Goal: Book appointment/travel/reservation

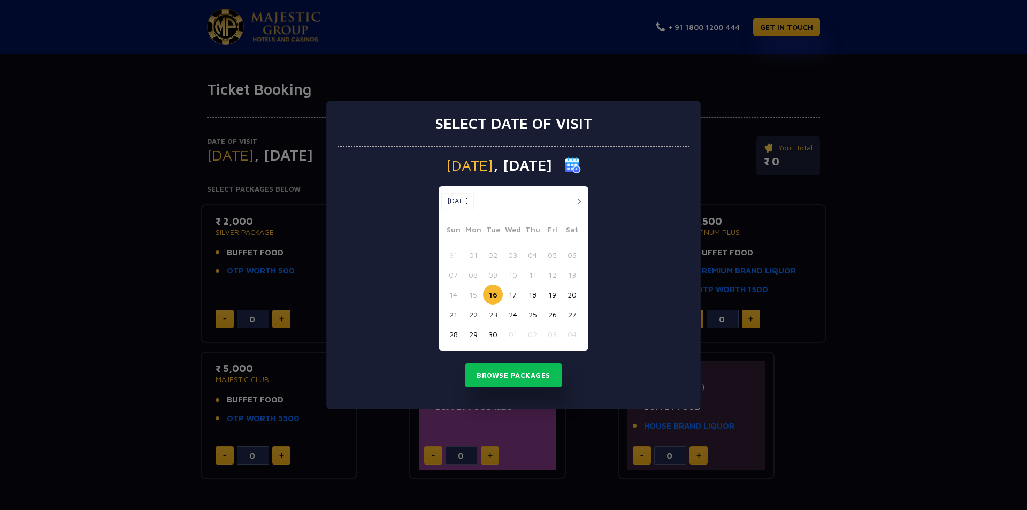
click at [577, 201] on button "button" at bounding box center [578, 201] width 13 height 13
click at [515, 332] on button "29" at bounding box center [513, 334] width 20 height 20
click at [509, 378] on button "Browse Packages" at bounding box center [513, 375] width 96 height 25
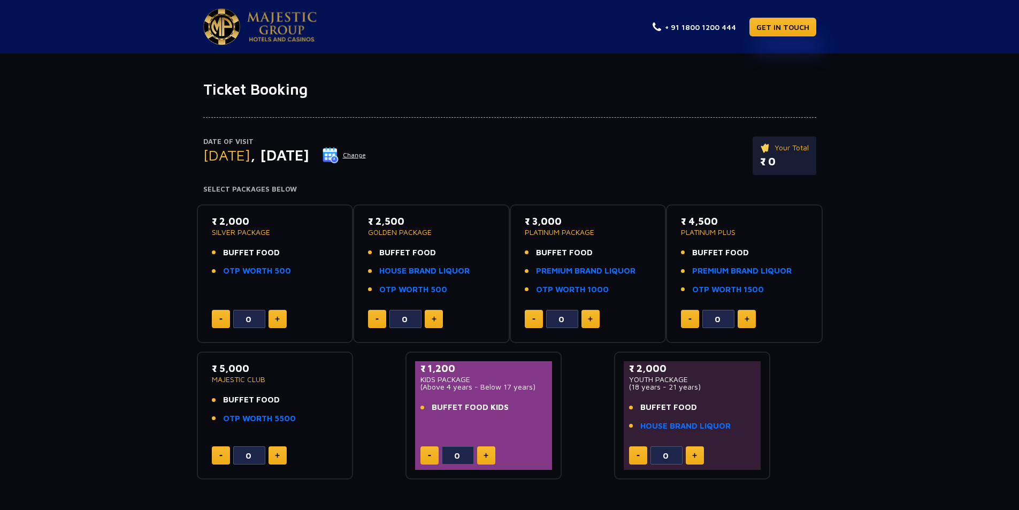
drag, startPoint x: 381, startPoint y: 256, endPoint x: 473, endPoint y: 255, distance: 92.0
click at [473, 255] on li "BUFFET FOOD" at bounding box center [431, 252] width 127 height 12
drag, startPoint x: 479, startPoint y: 272, endPoint x: 379, endPoint y: 280, distance: 99.8
click at [379, 280] on ul "BUFFET FOOD HOUSE BRAND LIQUOR OTP WORTH 500" at bounding box center [431, 270] width 127 height 49
drag, startPoint x: 608, startPoint y: 251, endPoint x: 527, endPoint y: 272, distance: 83.3
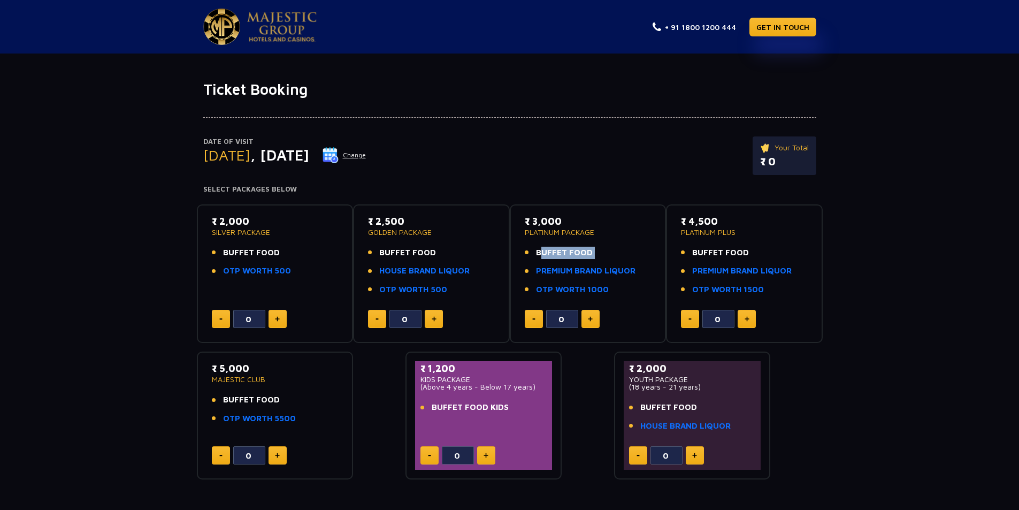
click at [522, 263] on div "₹ 3,000 PLATINUM PACKAGE BUFFET FOOD PREMIUM BRAND LIQUOR OTP WORTH 1000 0" at bounding box center [587, 274] width 137 height 120
drag, startPoint x: 616, startPoint y: 287, endPoint x: 583, endPoint y: 282, distance: 33.5
click at [517, 296] on div "₹ 3,000 PLATINUM PACKAGE BUFFET FOOD PREMIUM BRAND LIQUOR OTP WORTH 1000 0" at bounding box center [588, 273] width 157 height 139
click at [627, 280] on ul "BUFFET FOOD PREMIUM BRAND LIQUOR OTP WORTH 1000" at bounding box center [588, 270] width 127 height 49
click at [625, 286] on li "OTP WORTH 1000" at bounding box center [588, 289] width 127 height 12
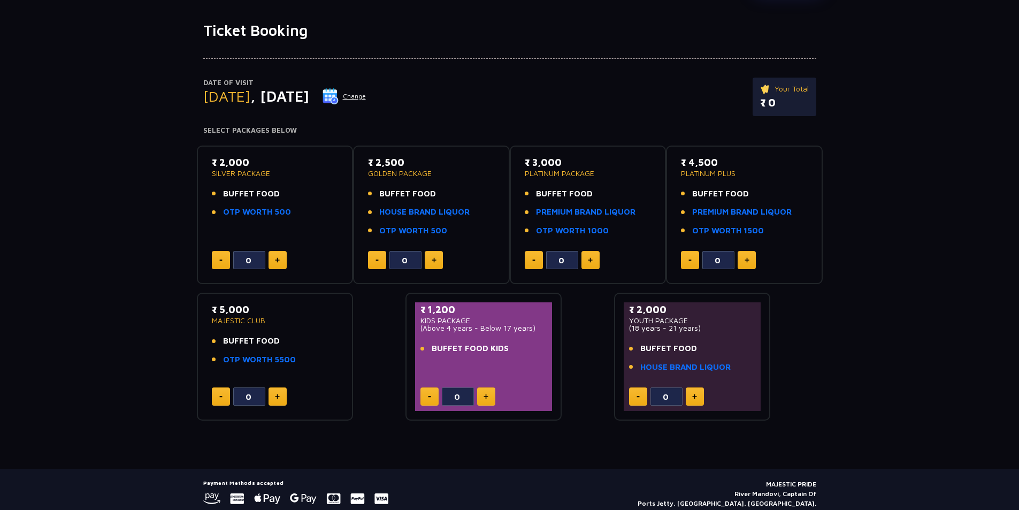
scroll to position [71, 0]
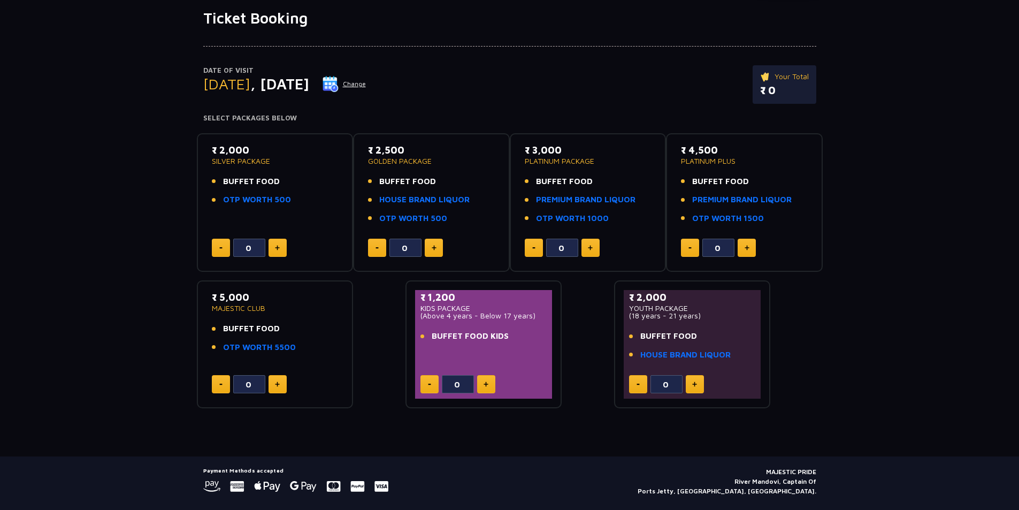
drag, startPoint x: 481, startPoint y: 342, endPoint x: 421, endPoint y: 343, distance: 59.9
click at [422, 345] on div "₹ 1,200 KIDS PACKAGE (Above 4 years - Below 17 years) BUFFET FOOD KIDS" at bounding box center [483, 319] width 127 height 59
drag, startPoint x: 712, startPoint y: 333, endPoint x: 644, endPoint y: 338, distance: 67.6
click at [644, 338] on li "BUFFET FOOD" at bounding box center [692, 336] width 127 height 12
drag, startPoint x: 737, startPoint y: 353, endPoint x: 731, endPoint y: 361, distance: 9.6
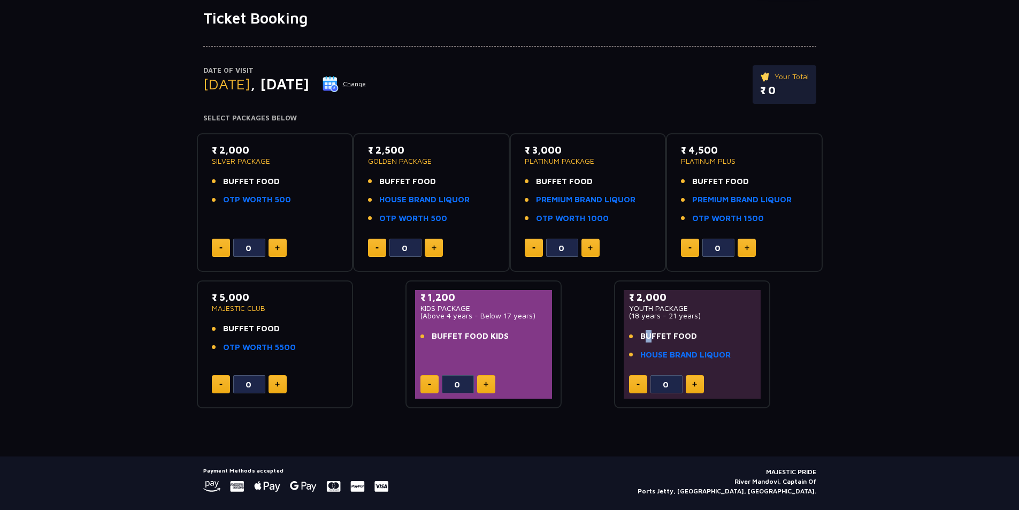
click at [731, 361] on div "₹ 2,000 YOUTH PACKAGE (18 years - 21 years) BUFFET FOOD HOUSE BRAND LIQUOR" at bounding box center [692, 328] width 127 height 77
click at [709, 321] on div "₹ 2,000 YOUTH PACKAGE (18 years - 21 years) BUFFET FOOD HOUSE BRAND LIQUOR" at bounding box center [692, 328] width 127 height 77
drag, startPoint x: 325, startPoint y: 345, endPoint x: 299, endPoint y: 339, distance: 26.5
click at [299, 339] on ul "BUFFET FOOD OTP WORTH 5500" at bounding box center [275, 337] width 127 height 30
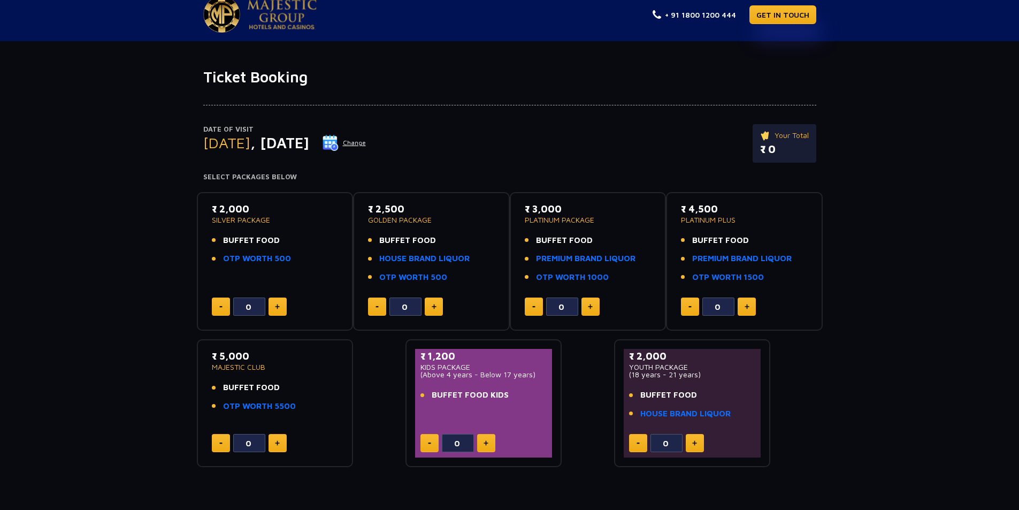
scroll to position [0, 0]
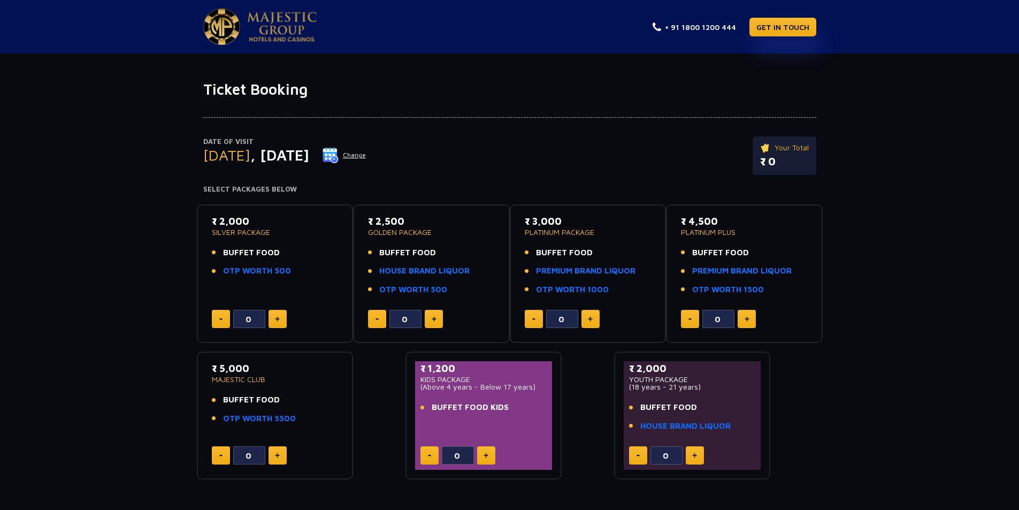
click at [366, 151] on button "Change" at bounding box center [344, 155] width 44 height 17
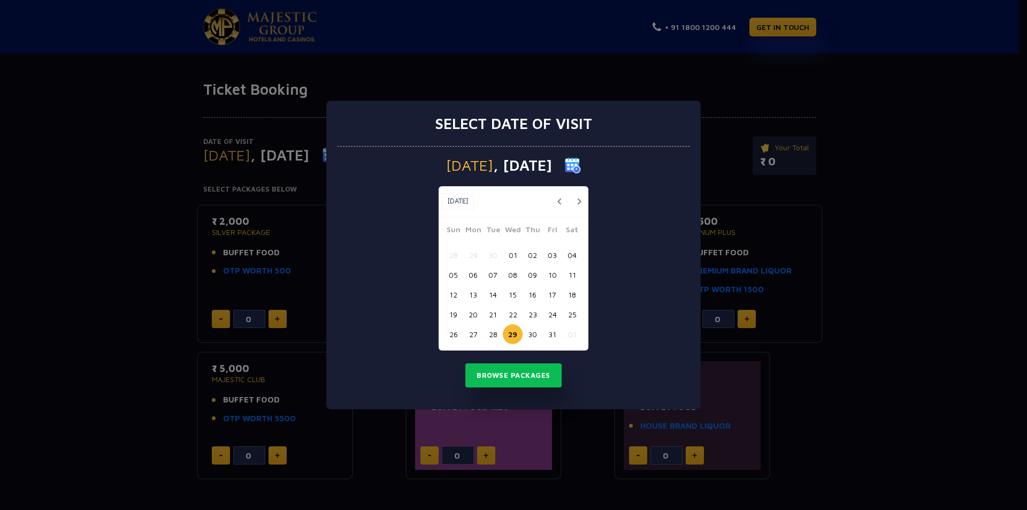
click at [531, 328] on button "30" at bounding box center [532, 334] width 20 height 20
click at [523, 369] on button "Browse Packages" at bounding box center [513, 375] width 96 height 25
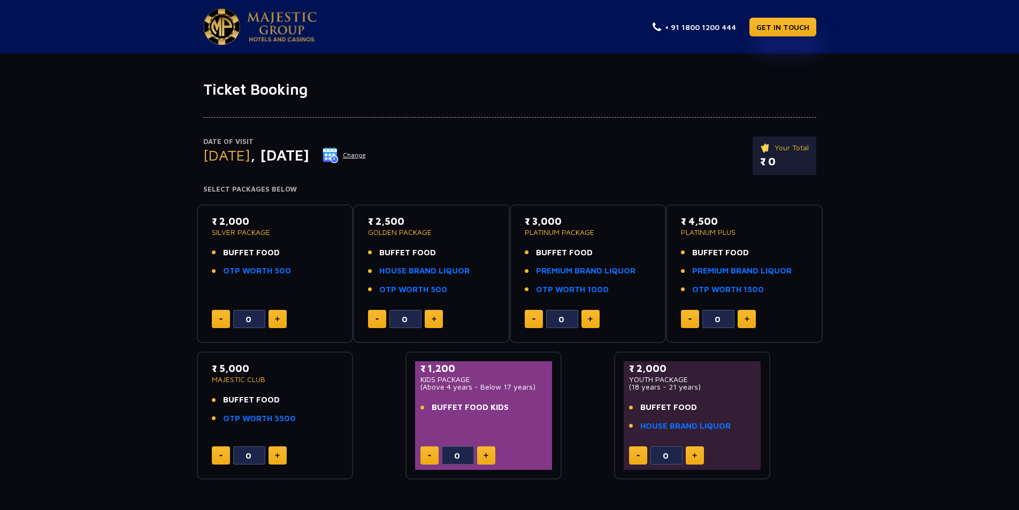
click at [366, 161] on button "Change" at bounding box center [344, 155] width 44 height 17
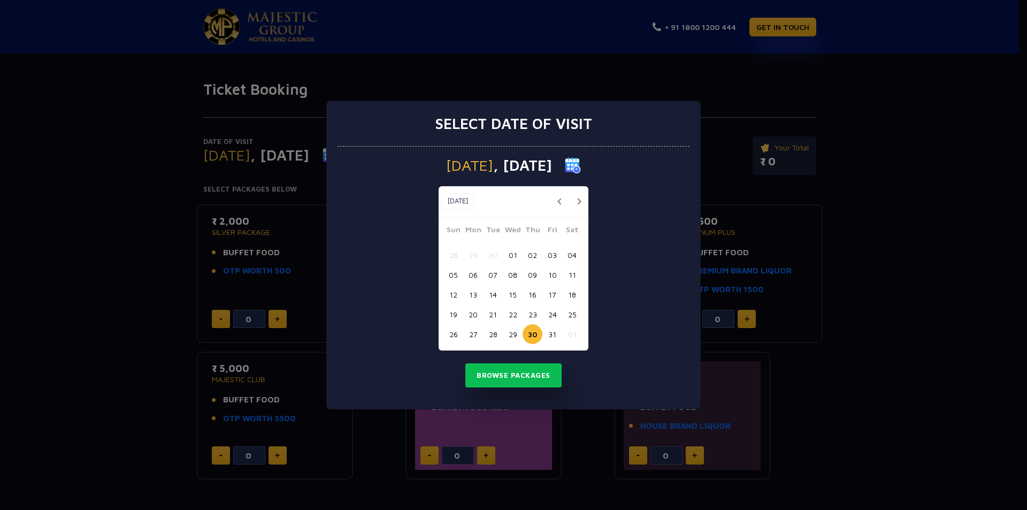
click at [464, 332] on button "27" at bounding box center [473, 334] width 20 height 20
click at [494, 365] on button "Browse Packages" at bounding box center [513, 375] width 96 height 25
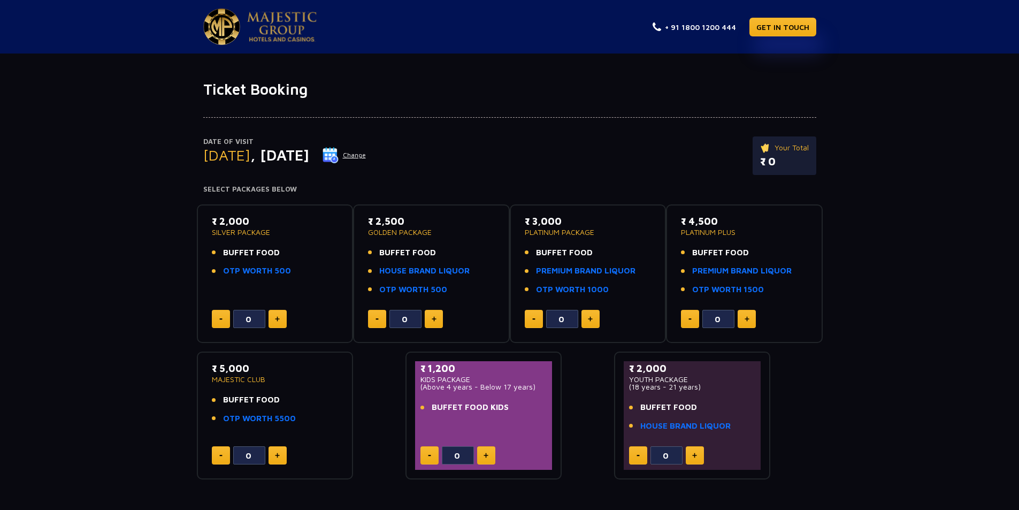
click at [366, 156] on button "Change" at bounding box center [344, 155] width 44 height 17
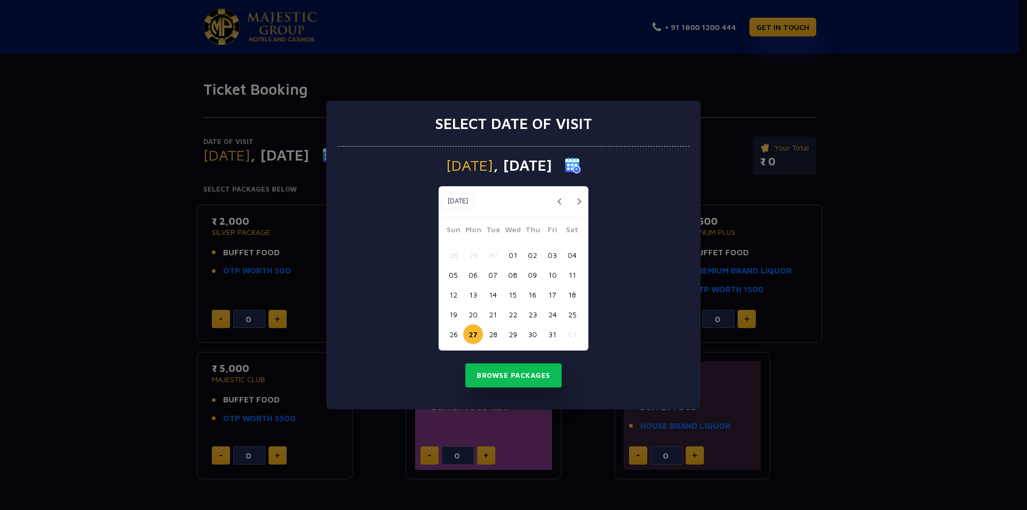
click at [459, 331] on button "26" at bounding box center [453, 334] width 20 height 20
click at [490, 373] on button "Browse Packages" at bounding box center [513, 375] width 96 height 25
